Goal: Navigation & Orientation: Find specific page/section

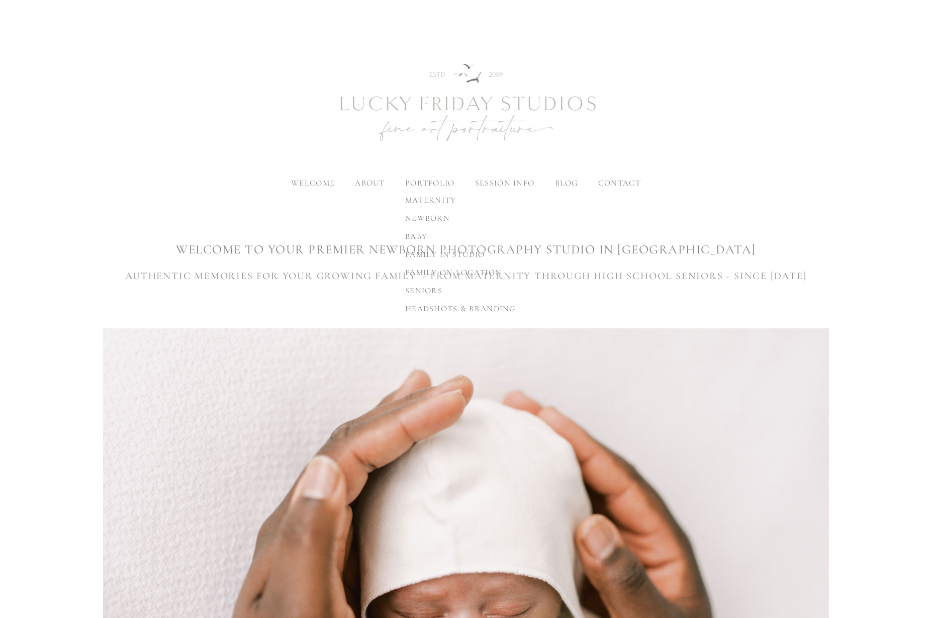
click at [420, 219] on span "newborn" at bounding box center [427, 218] width 45 height 10
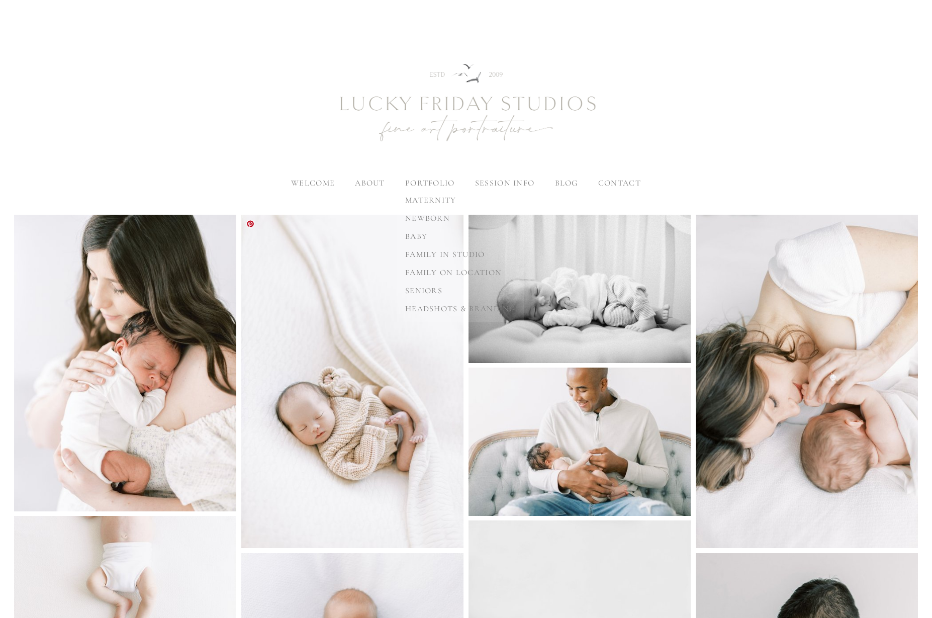
click at [430, 237] on link "baby" at bounding box center [460, 236] width 127 height 18
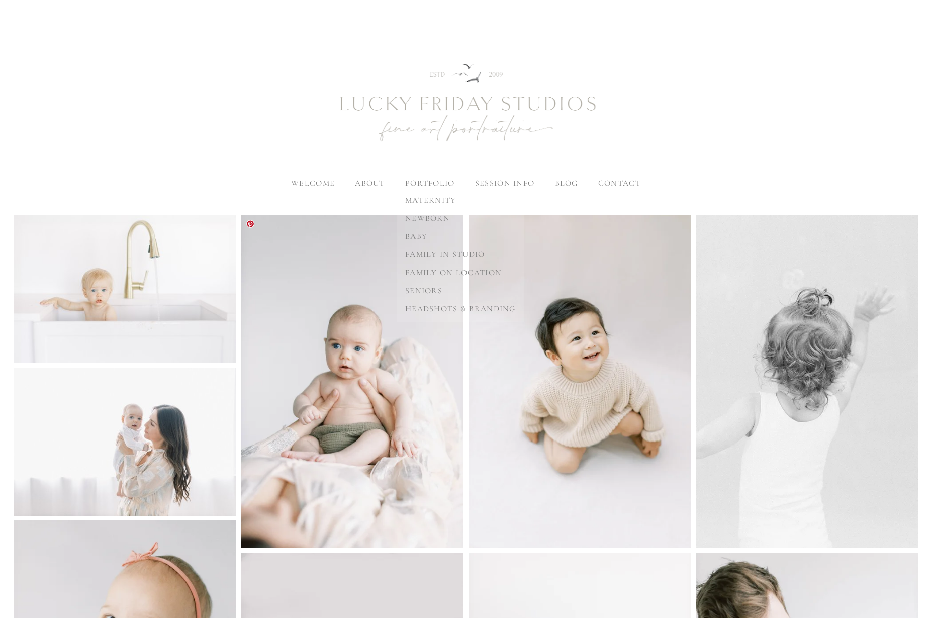
click at [428, 272] on span "family on location" at bounding box center [453, 272] width 97 height 10
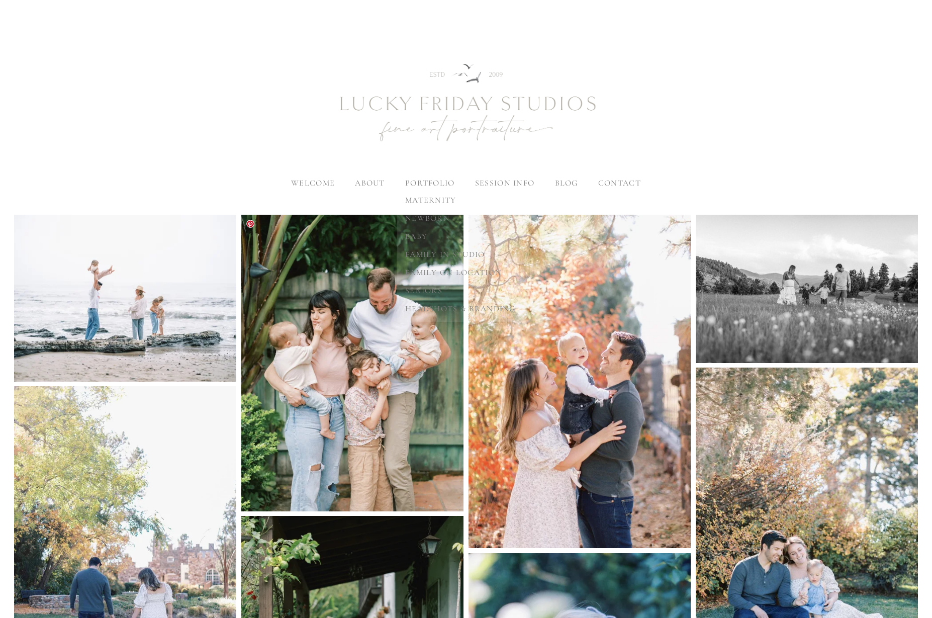
click at [441, 254] on span "family in studio" at bounding box center [444, 254] width 79 height 10
